Goal: Task Accomplishment & Management: Manage account settings

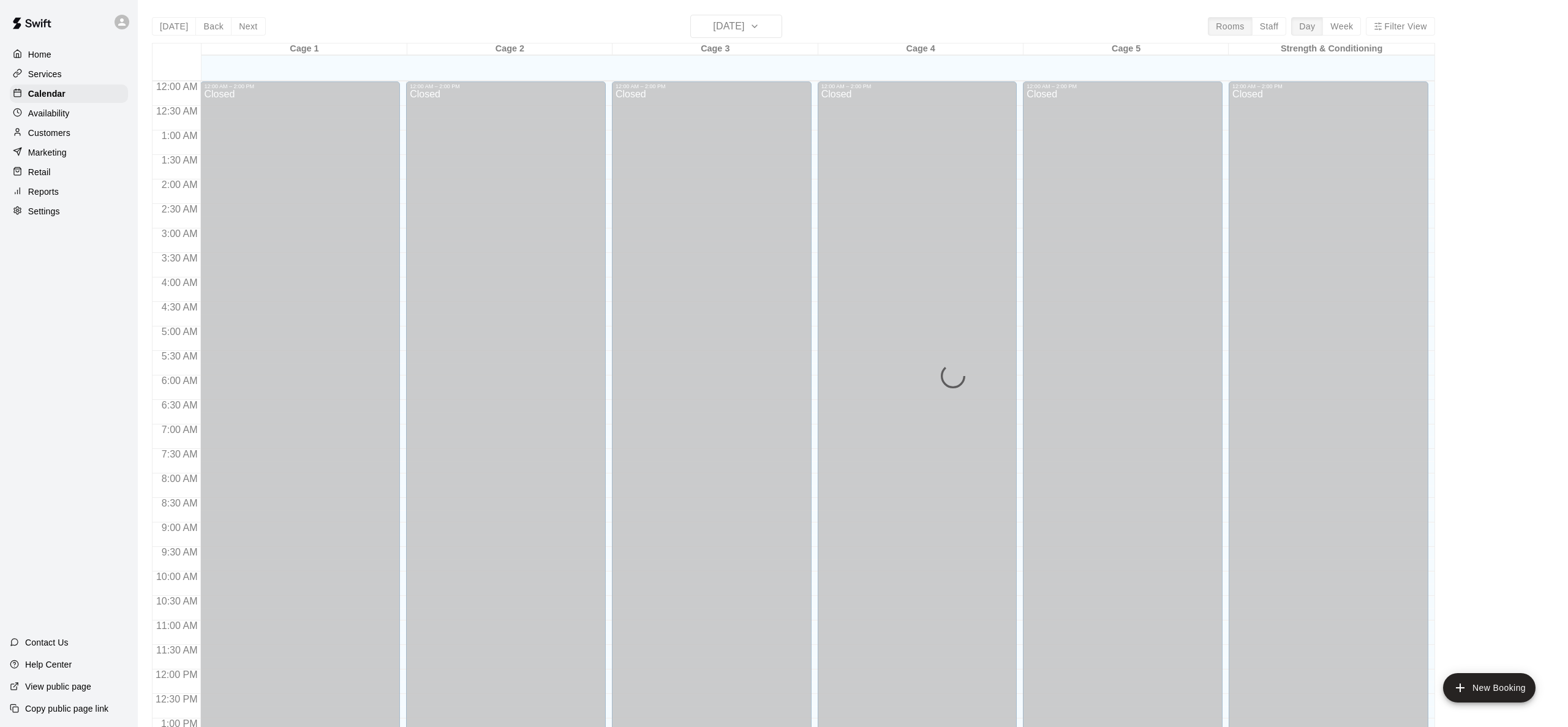
scroll to position [480, 0]
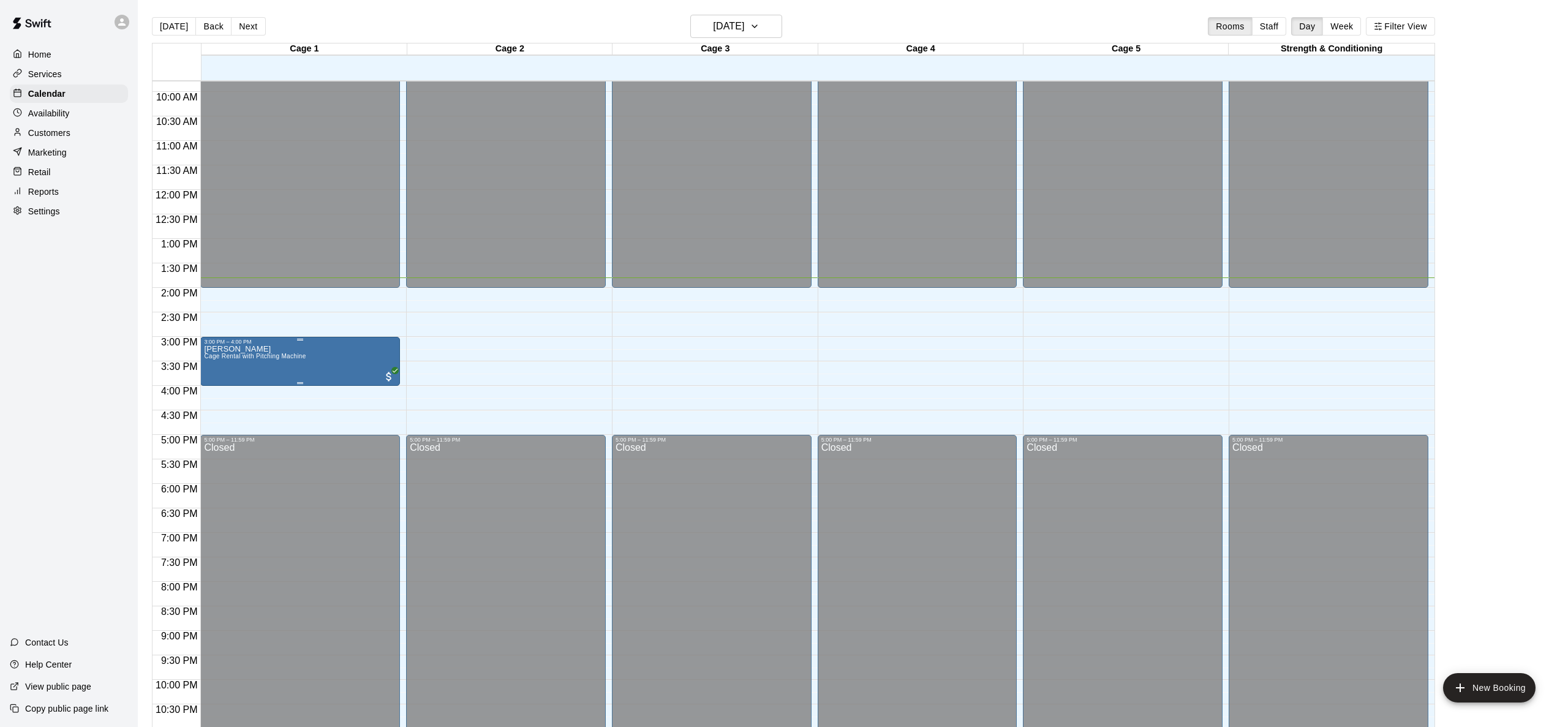
click at [241, 349] on p "[PERSON_NAME]" at bounding box center [255, 349] width 102 height 0
click at [221, 391] on img "edit" at bounding box center [217, 390] width 14 height 14
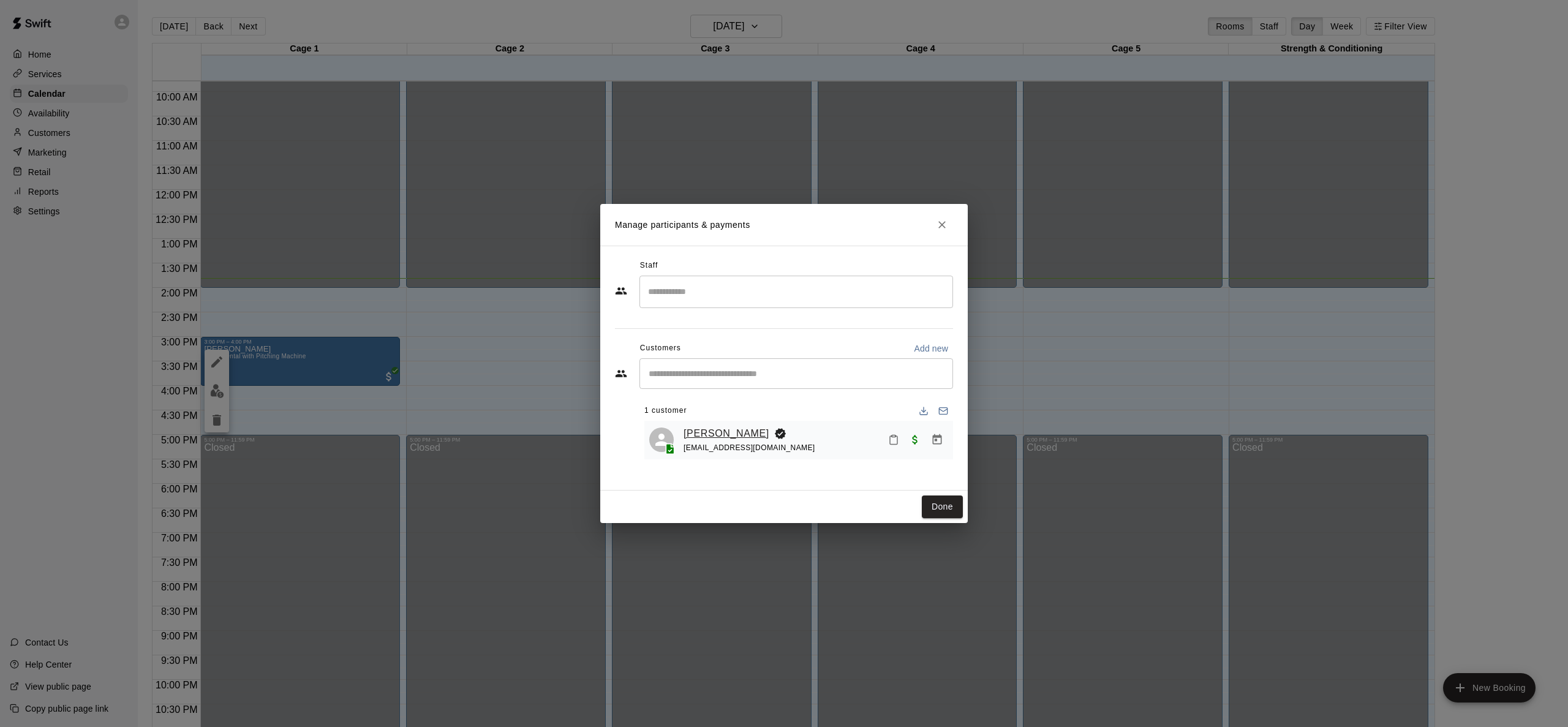
click at [726, 434] on link "[PERSON_NAME]" at bounding box center [727, 434] width 86 height 16
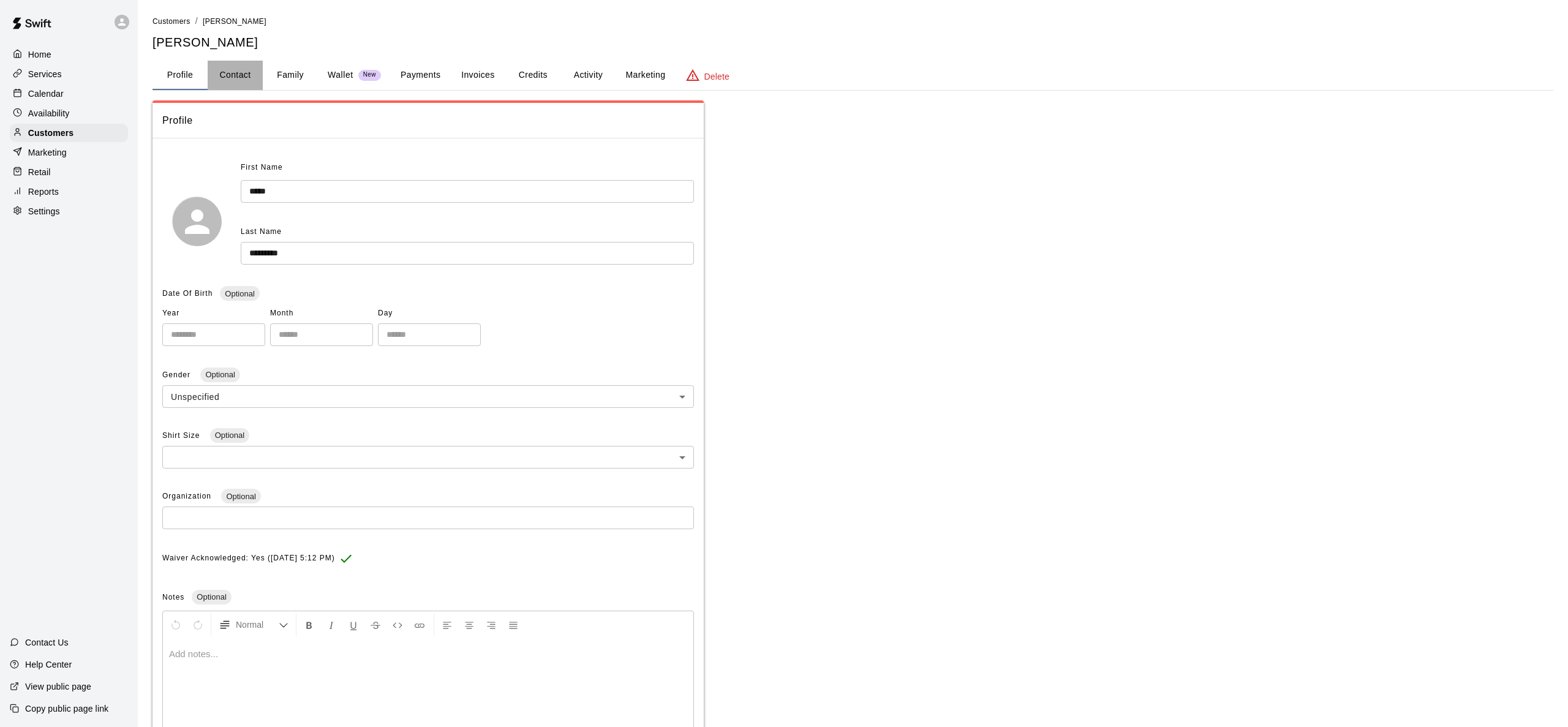
click at [237, 79] on button "Contact" at bounding box center [235, 75] width 55 height 30
select select "**"
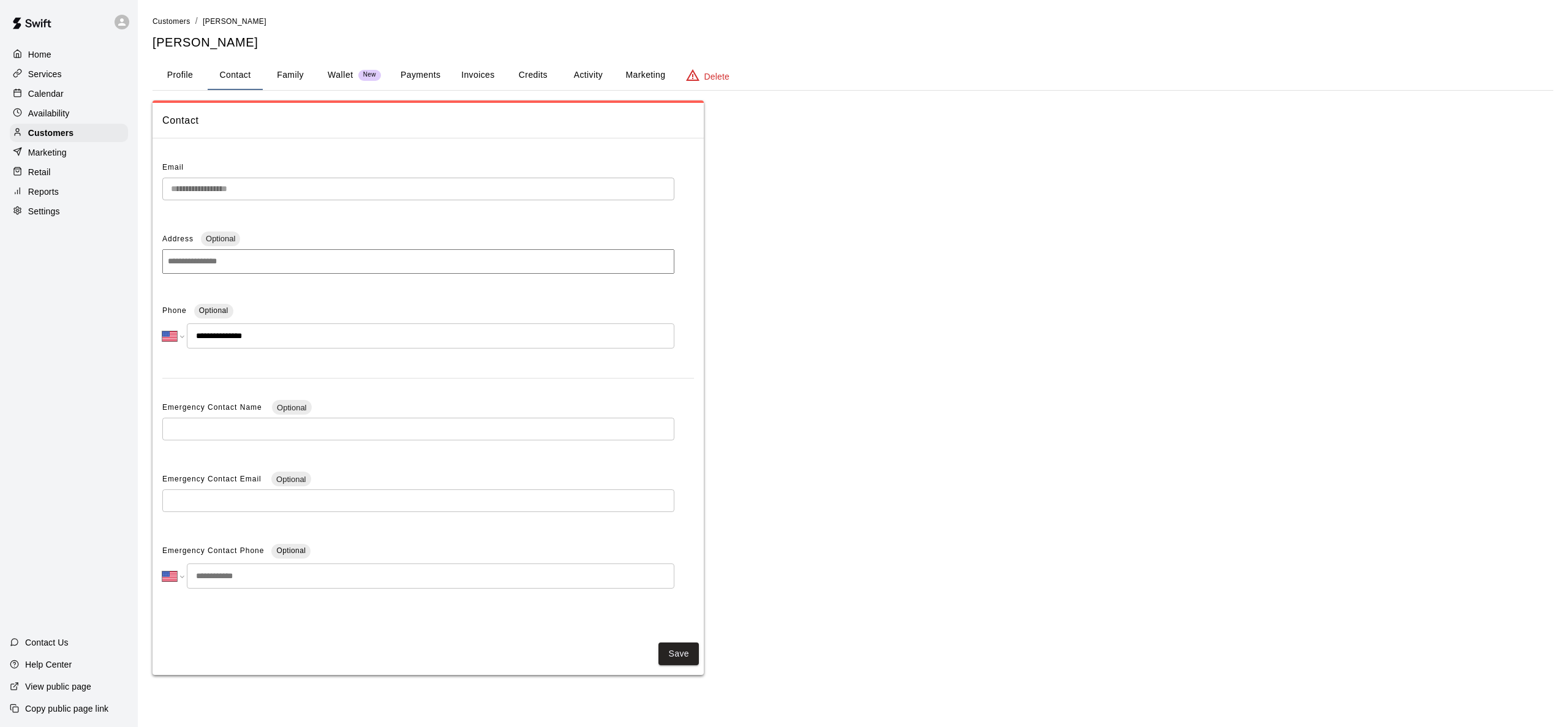
click at [293, 70] on button "Family" at bounding box center [290, 75] width 55 height 30
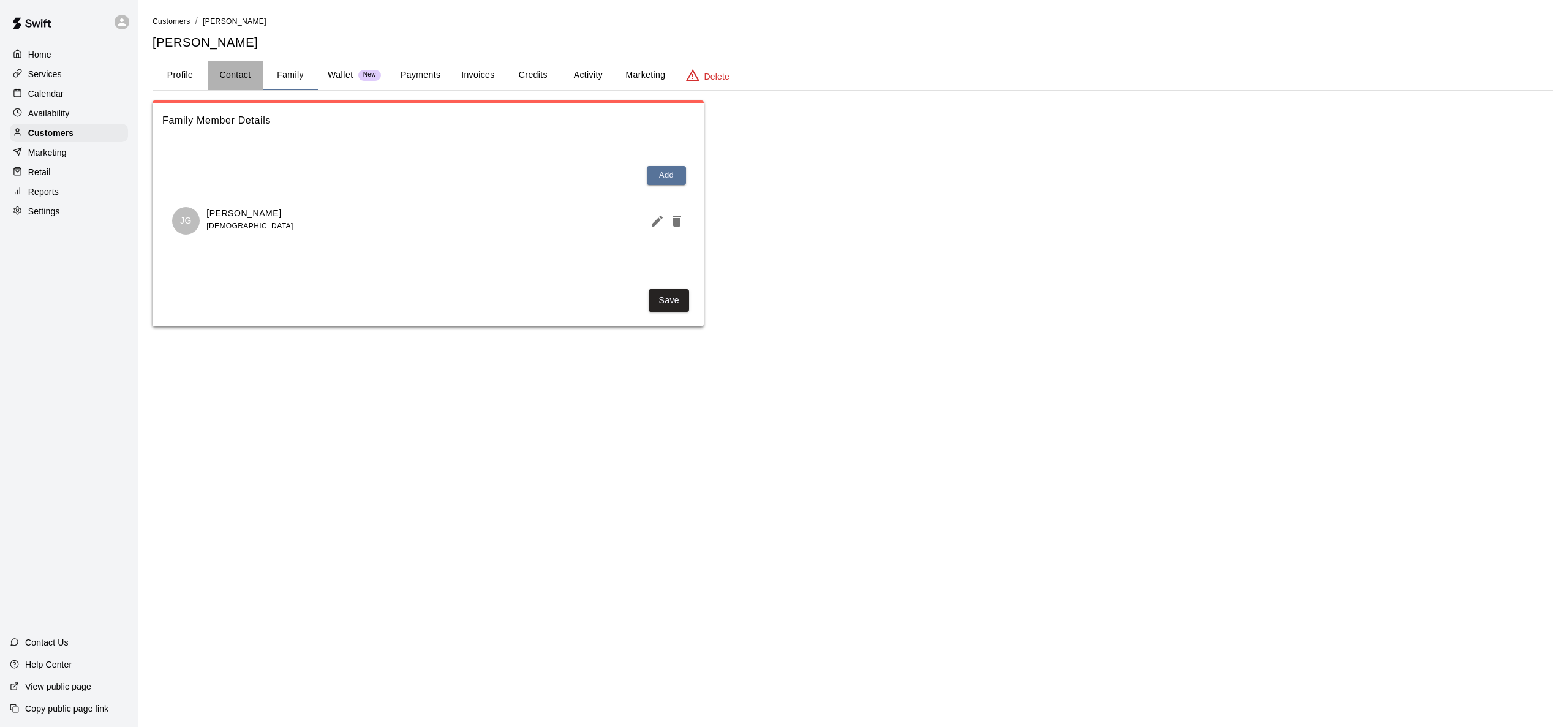
click at [244, 72] on button "Contact" at bounding box center [235, 75] width 55 height 30
select select "**"
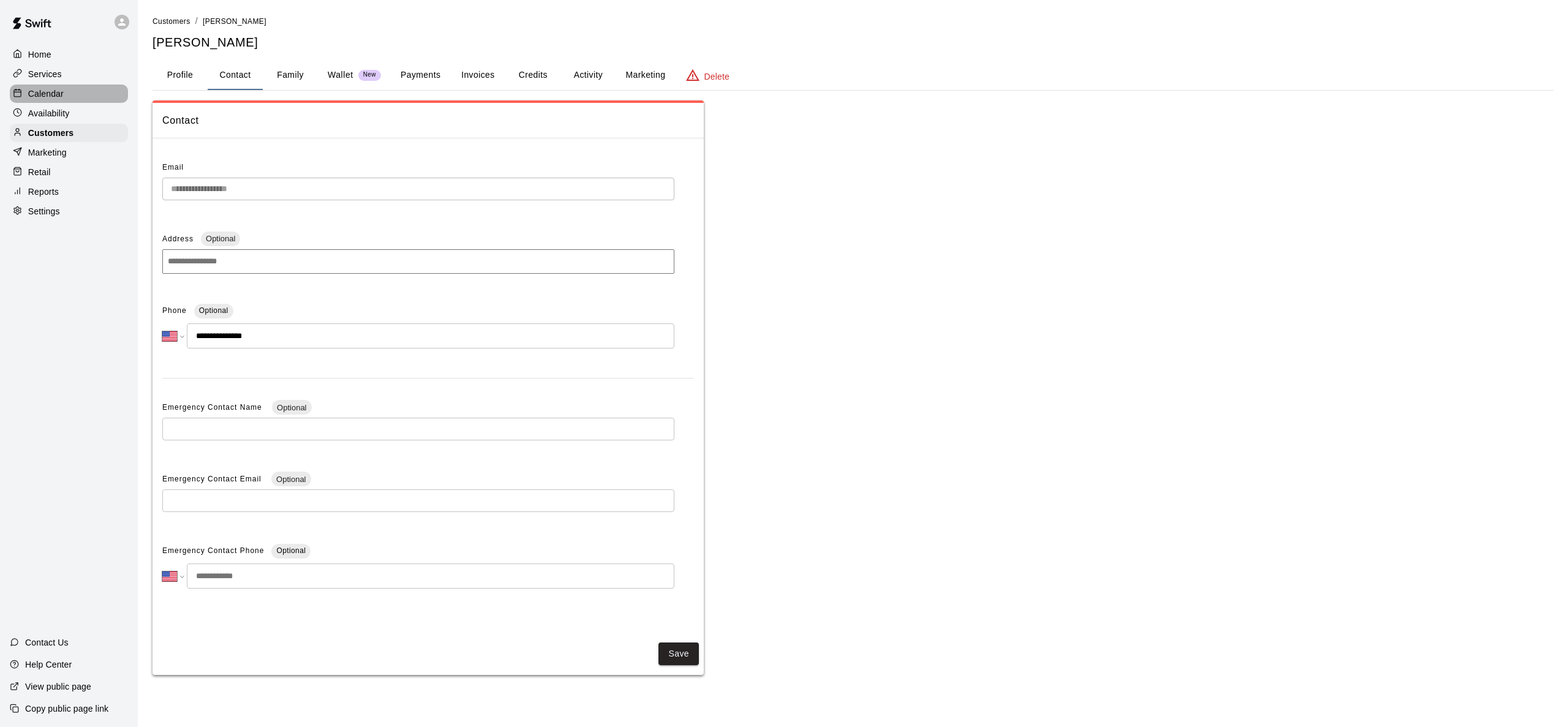
click at [60, 94] on p "Calendar" at bounding box center [46, 93] width 35 height 12
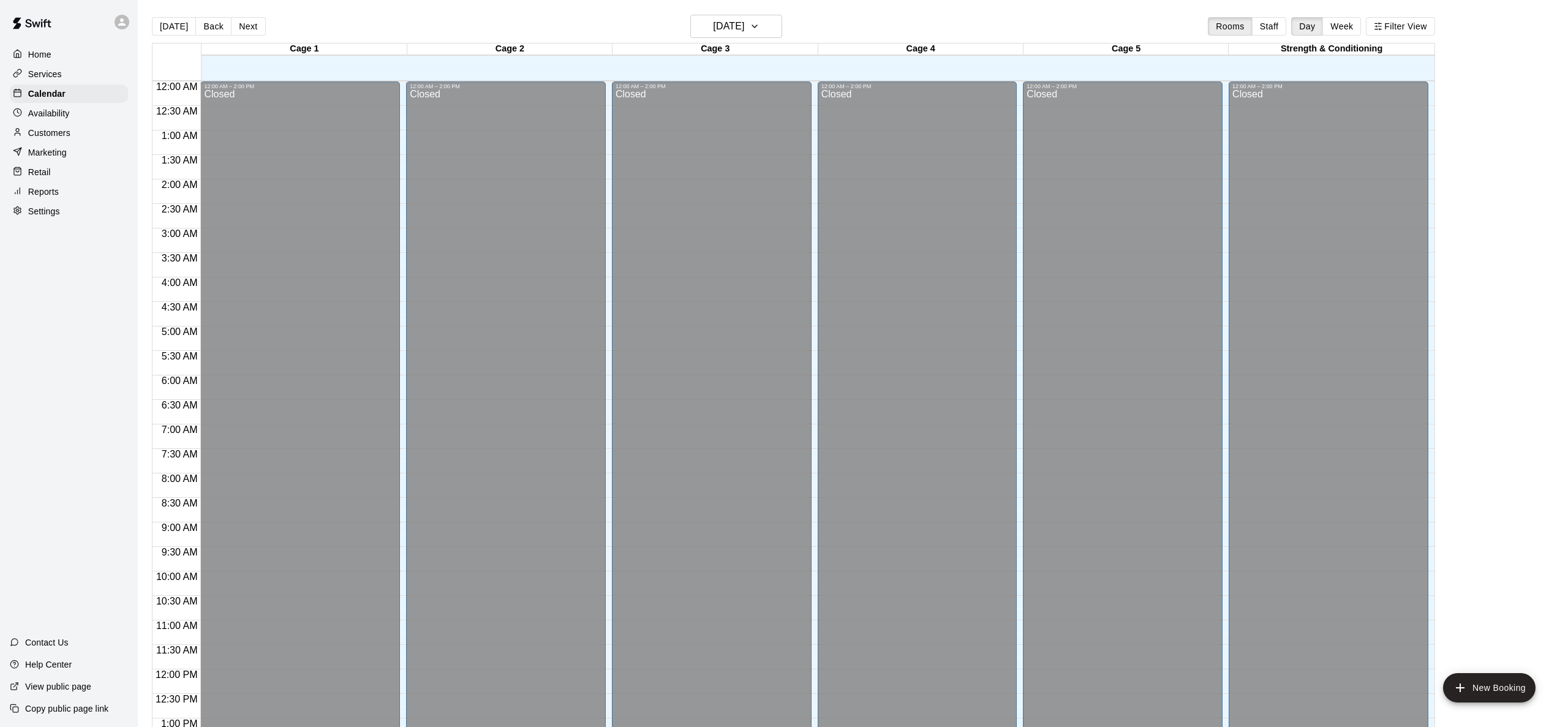
scroll to position [480, 0]
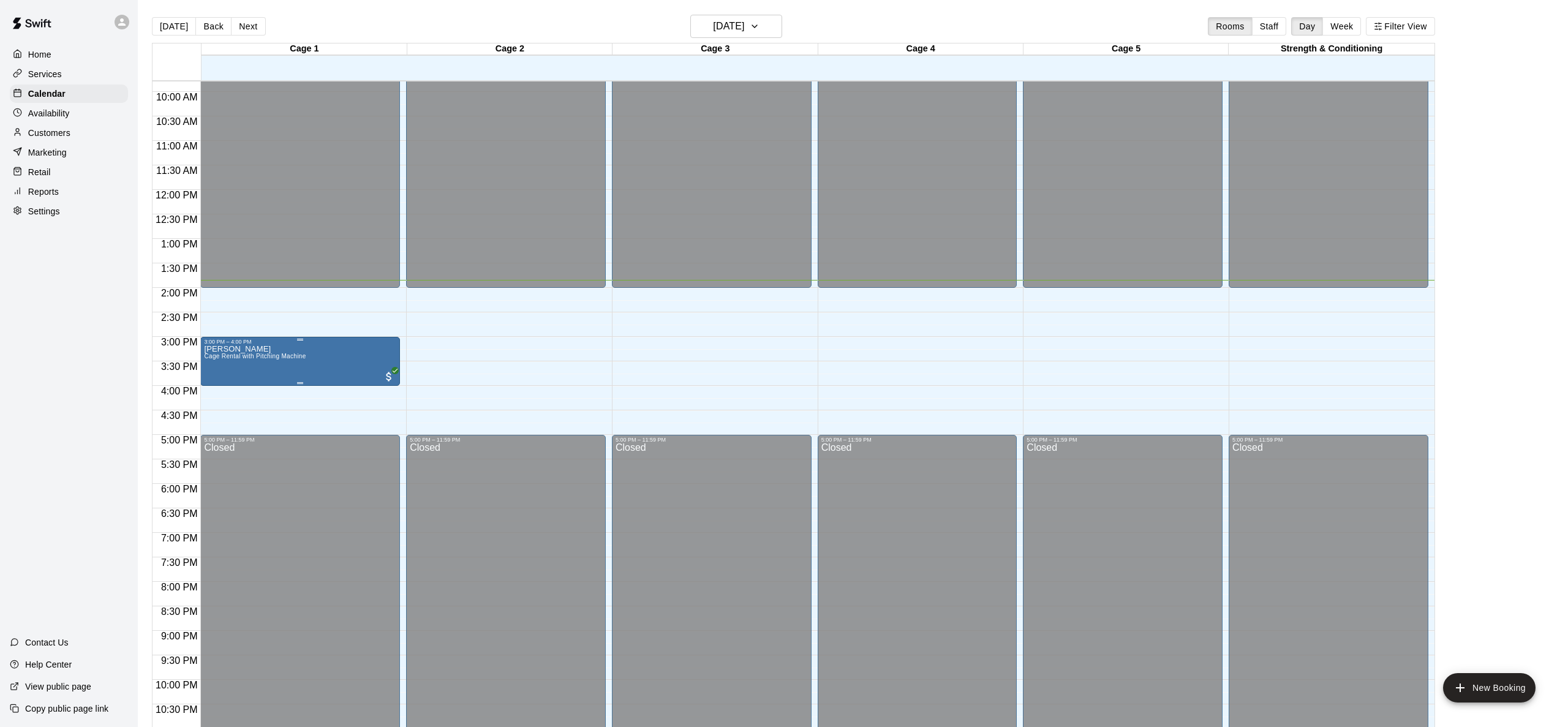
click at [312, 359] on div "[PERSON_NAME] Cage Rental with Pitching Machine" at bounding box center [300, 708] width 192 height 727
click at [283, 322] on div at bounding box center [784, 364] width 1568 height 727
click at [265, 348] on div "[PERSON_NAME] Cage Rental with Pitching Machine" at bounding box center [255, 708] width 102 height 727
click at [216, 415] on icon "delete" at bounding box center [217, 415] width 9 height 11
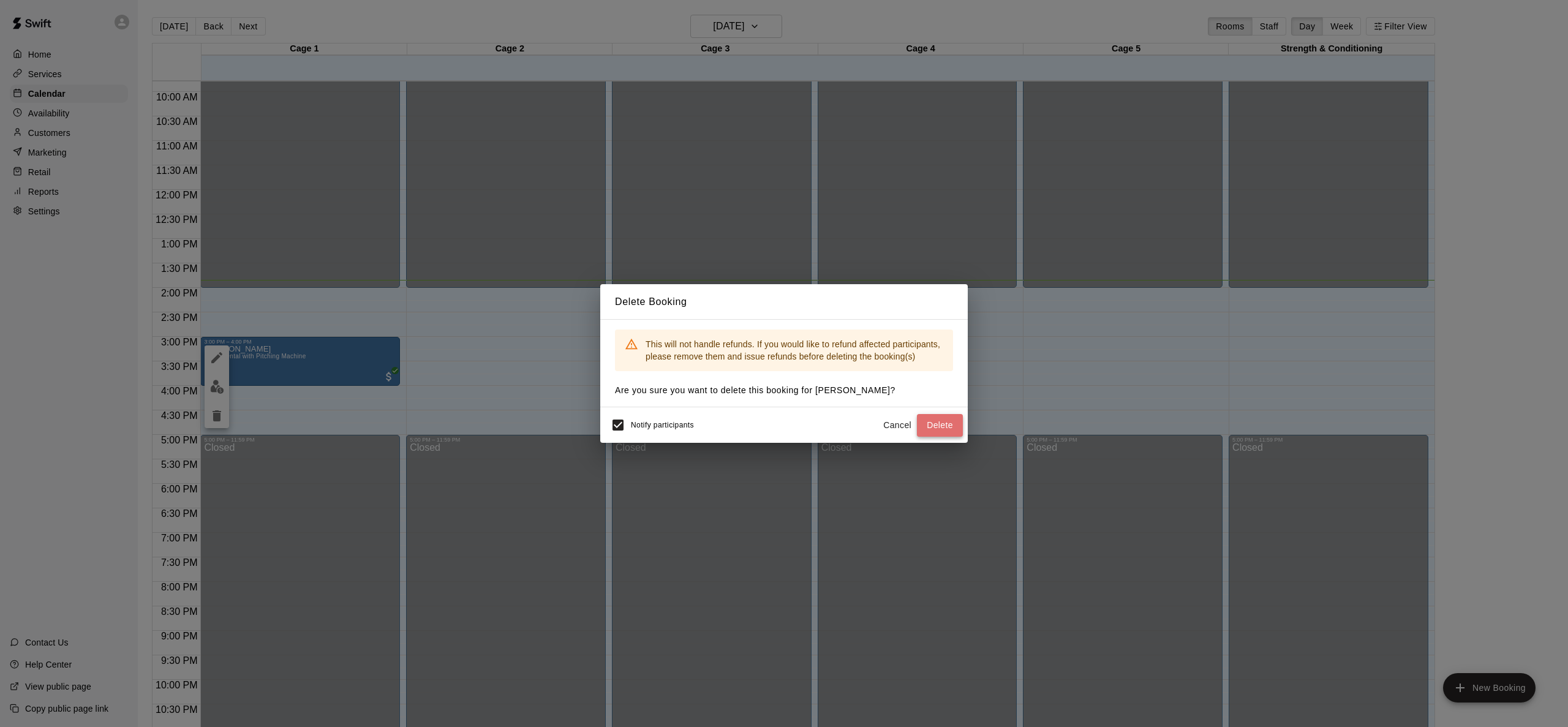
click at [950, 427] on button "Delete" at bounding box center [940, 425] width 46 height 23
